Goal: Information Seeking & Learning: Find specific page/section

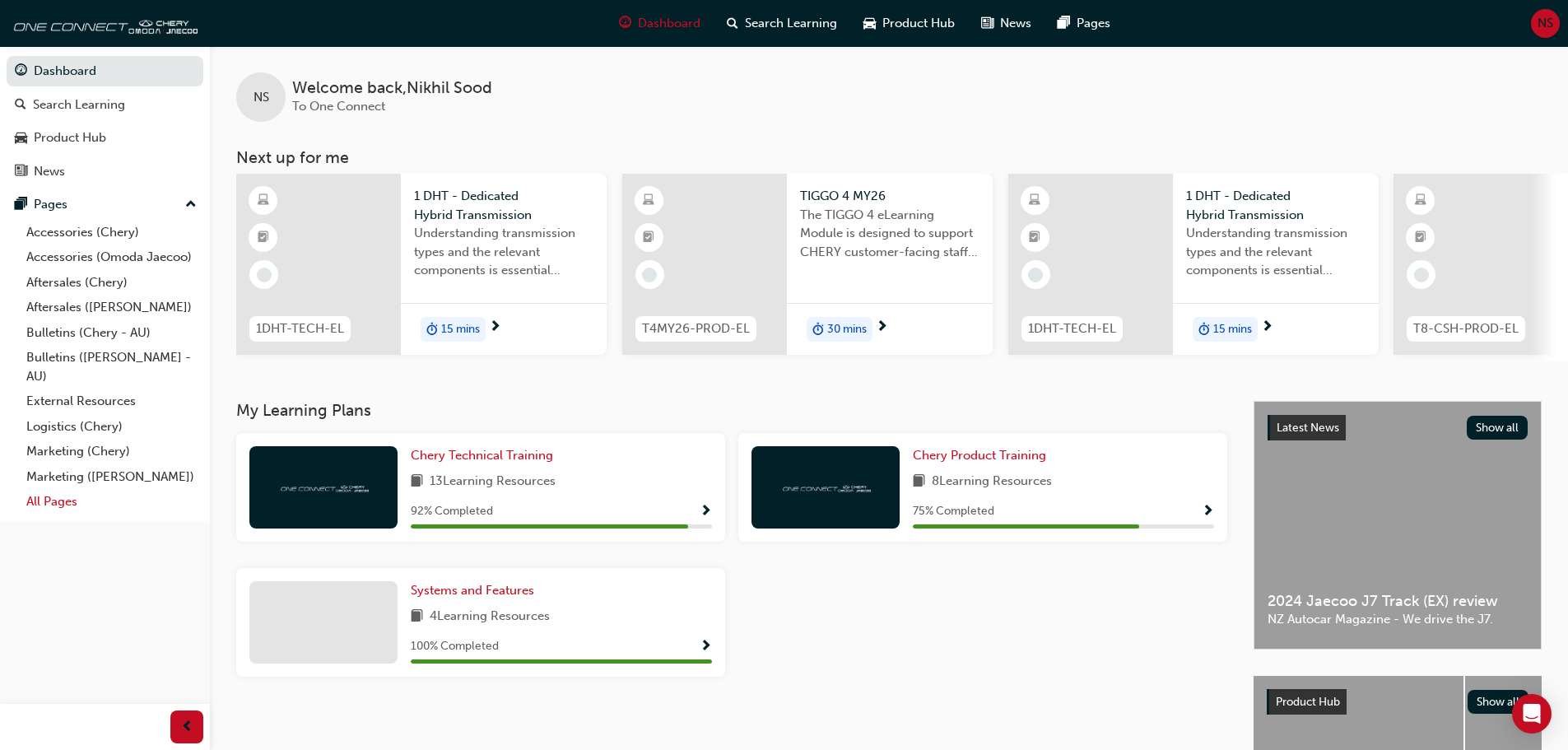
click at [96, 507] on link "All Pages" at bounding box center [111, 501] width 183 height 26
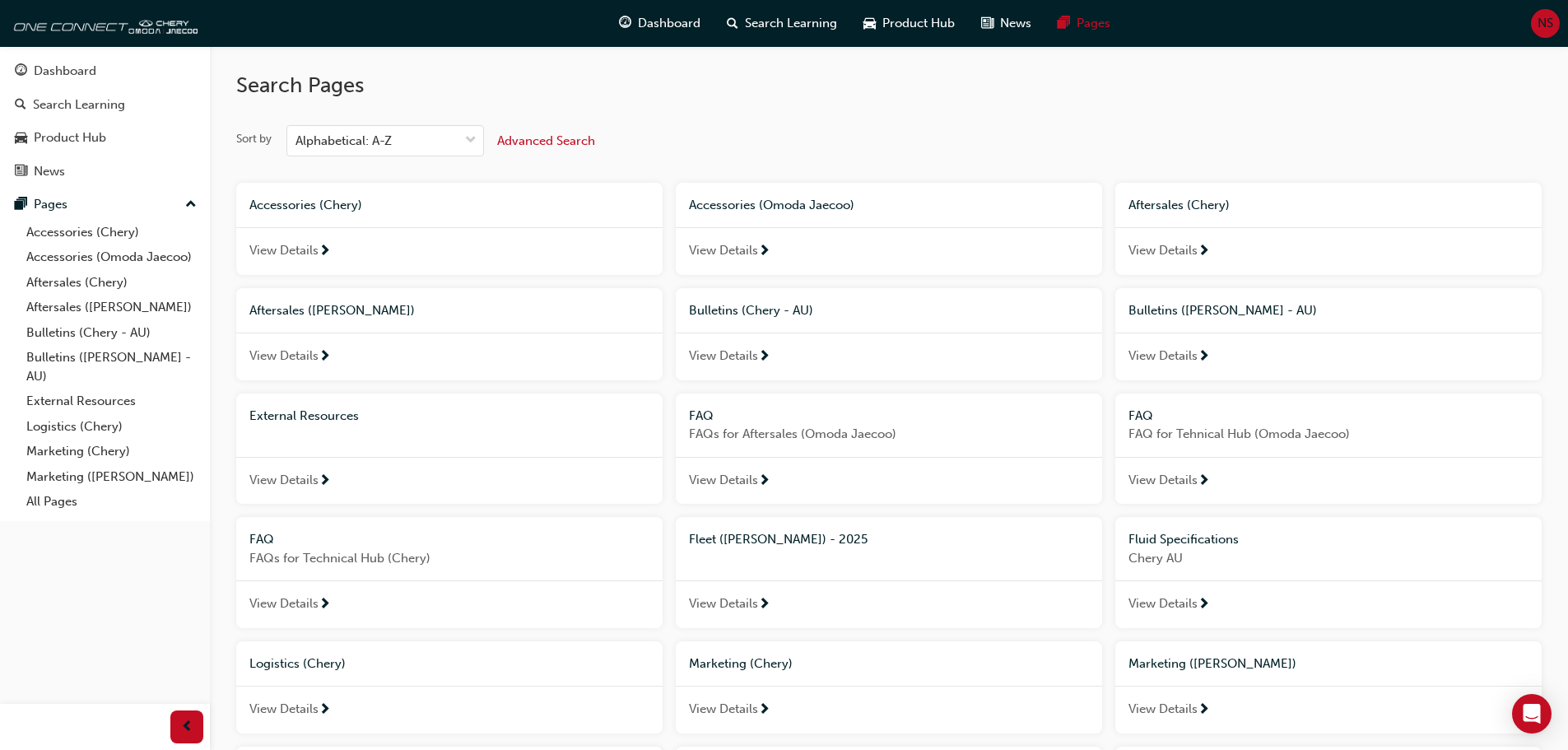
click at [796, 349] on div "View Details" at bounding box center [889, 357] width 426 height 48
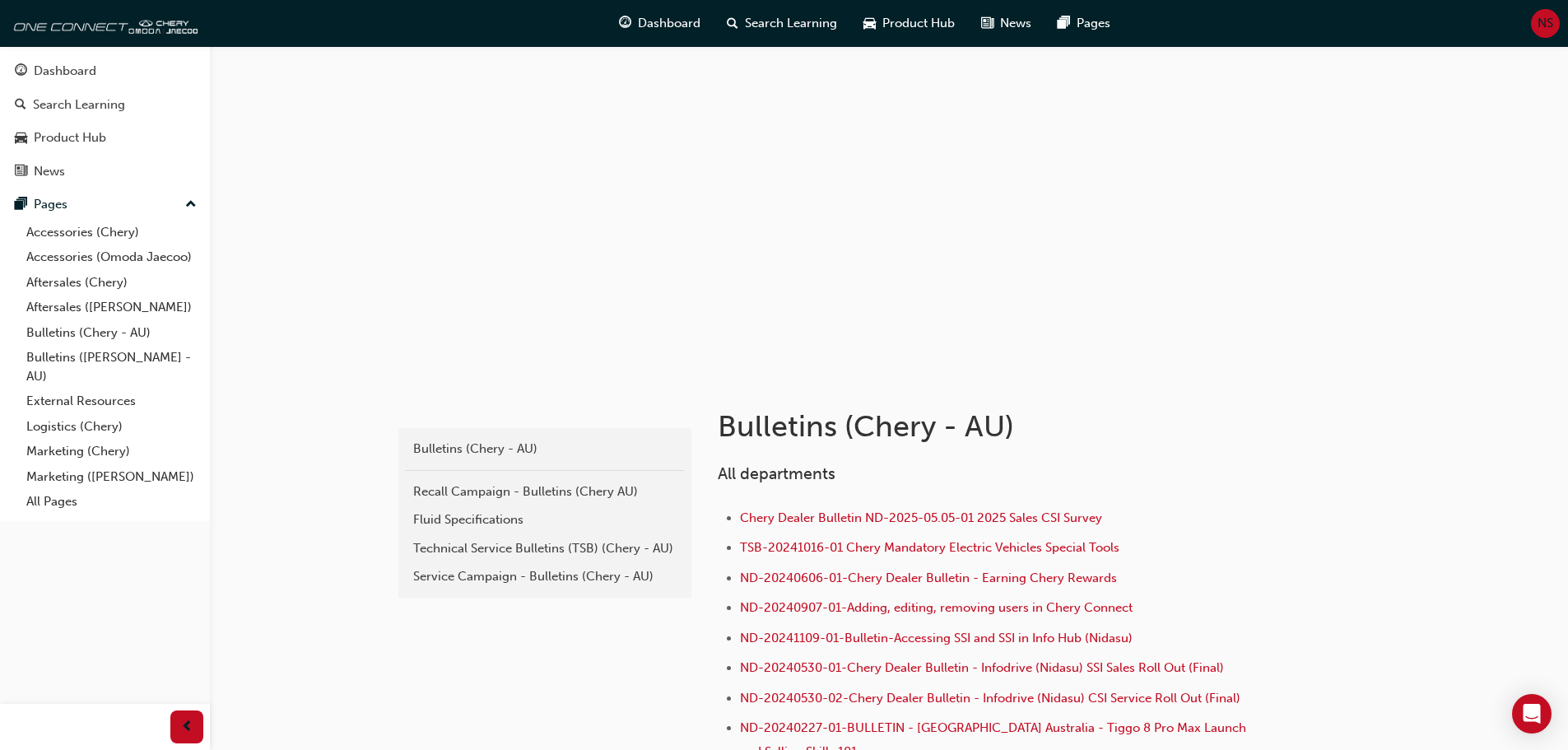
scroll to position [82, 0]
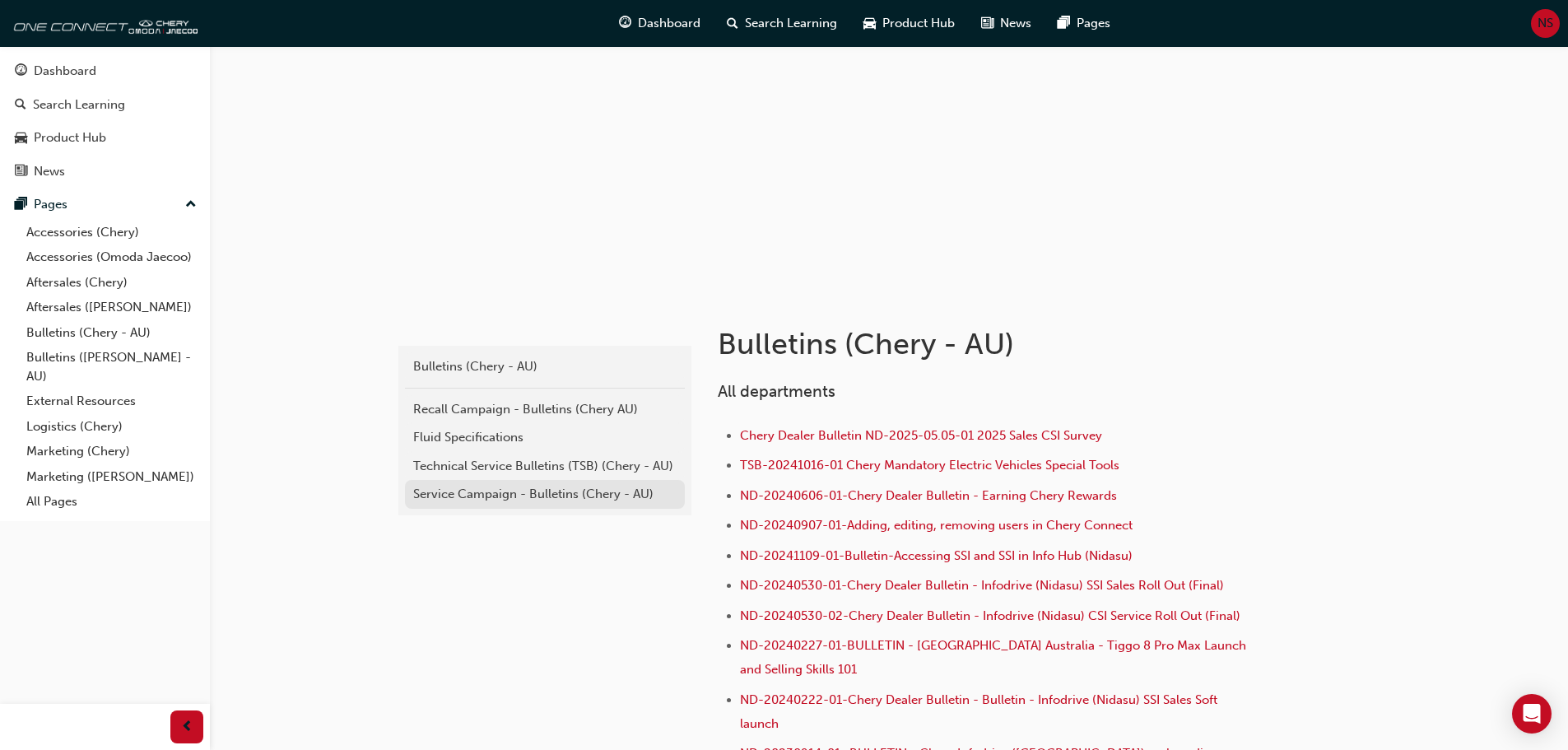
click at [517, 489] on div "Service Campaign - Bulletins (Chery - AU)" at bounding box center [544, 495] width 263 height 19
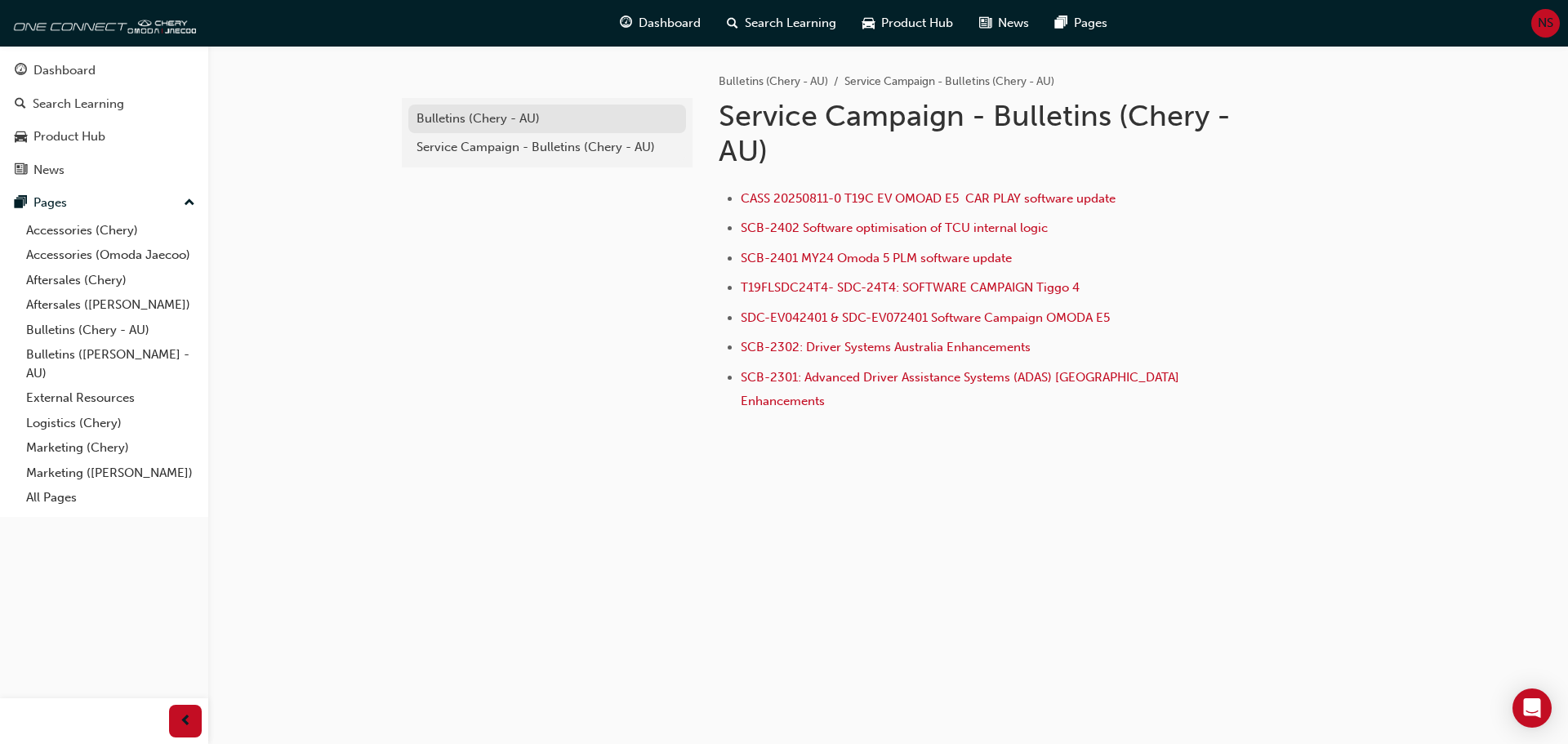
click at [493, 121] on div "Bulletins (Chery - AU)" at bounding box center [547, 119] width 261 height 19
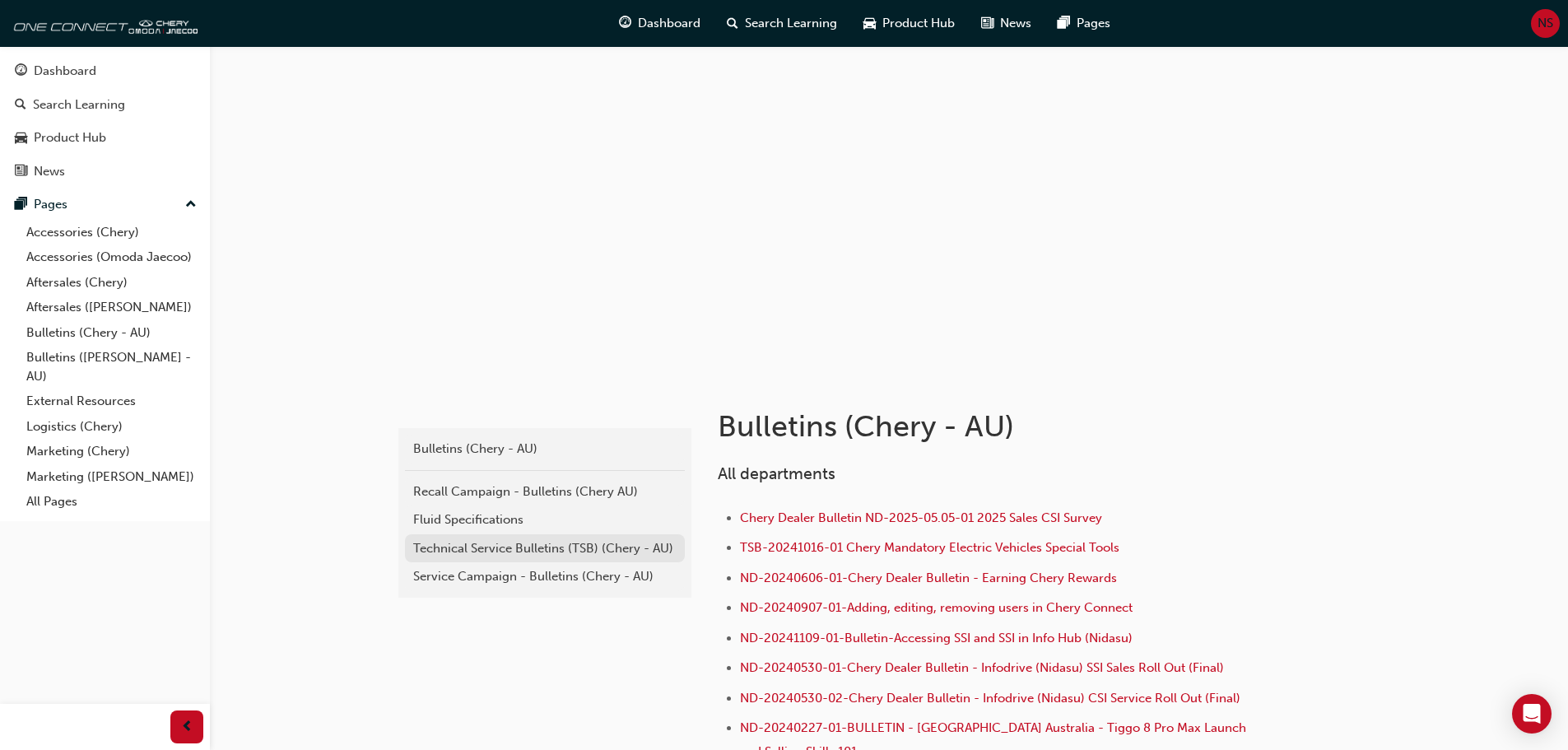
click at [515, 542] on div "Technical Service Bulletins (TSB) (Chery - AU)" at bounding box center [544, 548] width 263 height 19
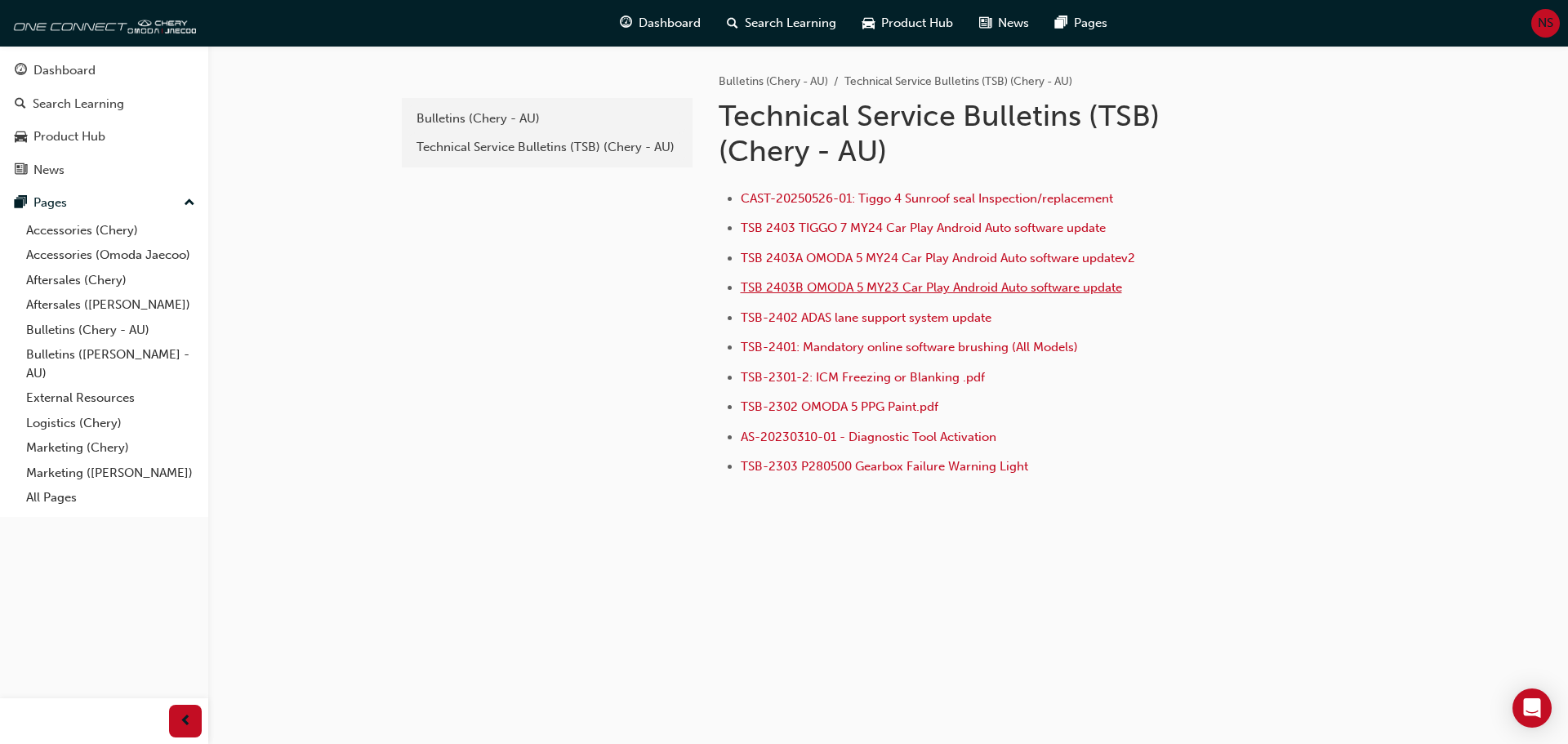
click at [1088, 291] on span "TSB 2403B OMODA 5 MY23 Car Play Android Auto software update" at bounding box center [931, 287] width 382 height 15
